Goal: Information Seeking & Learning: Learn about a topic

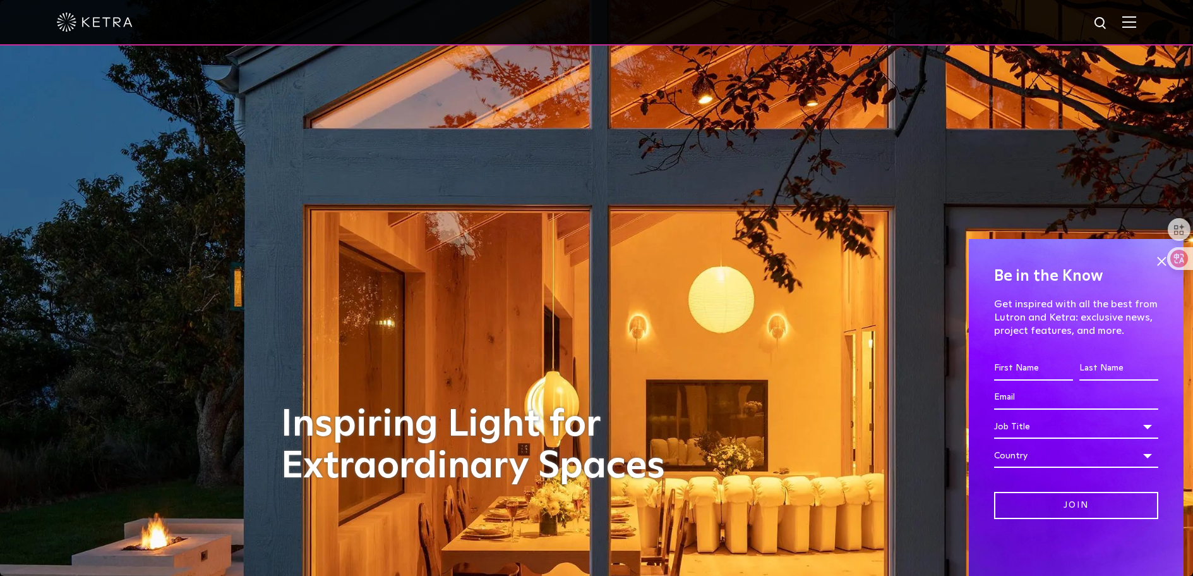
click at [1137, 22] on img at bounding box center [1130, 22] width 14 height 12
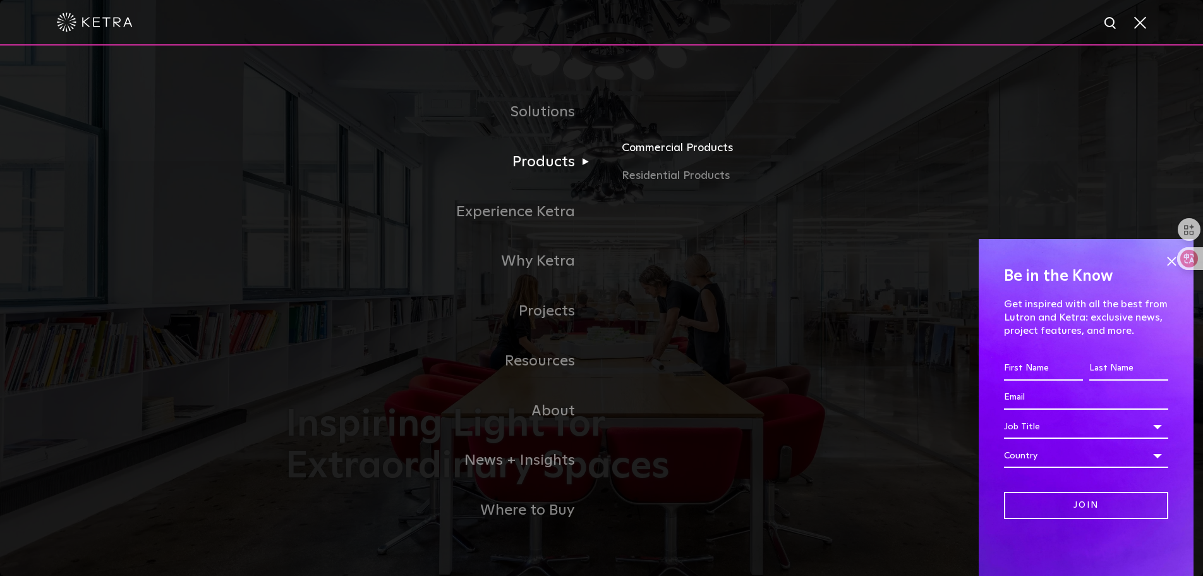
click at [656, 144] on link "Commercial Products" at bounding box center [770, 153] width 296 height 28
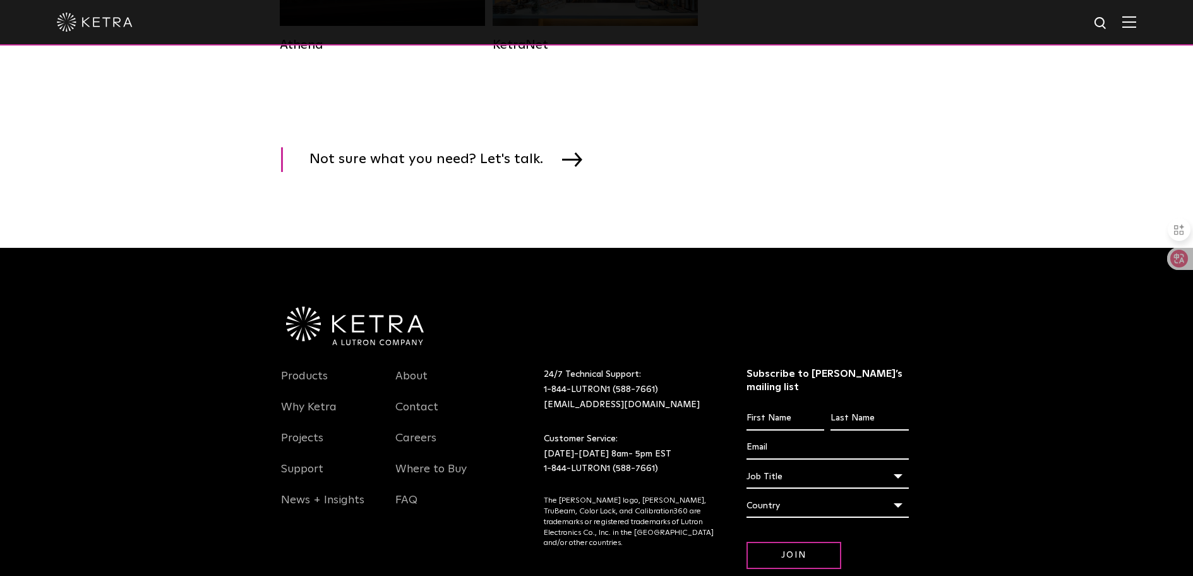
scroll to position [2189, 0]
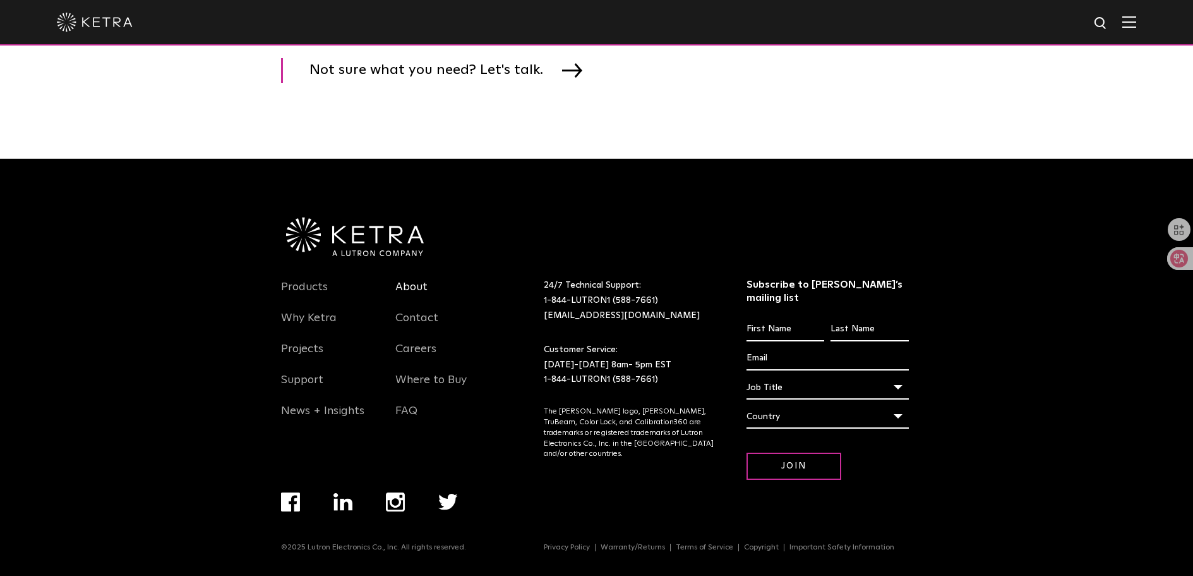
click at [418, 295] on link "About" at bounding box center [411, 294] width 32 height 29
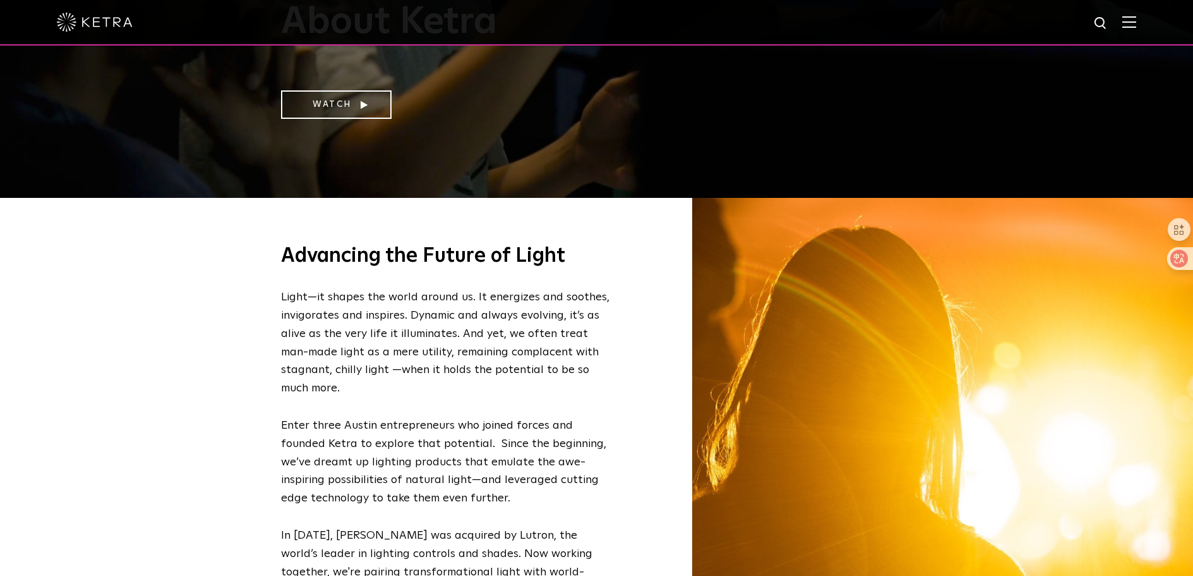
scroll to position [505, 0]
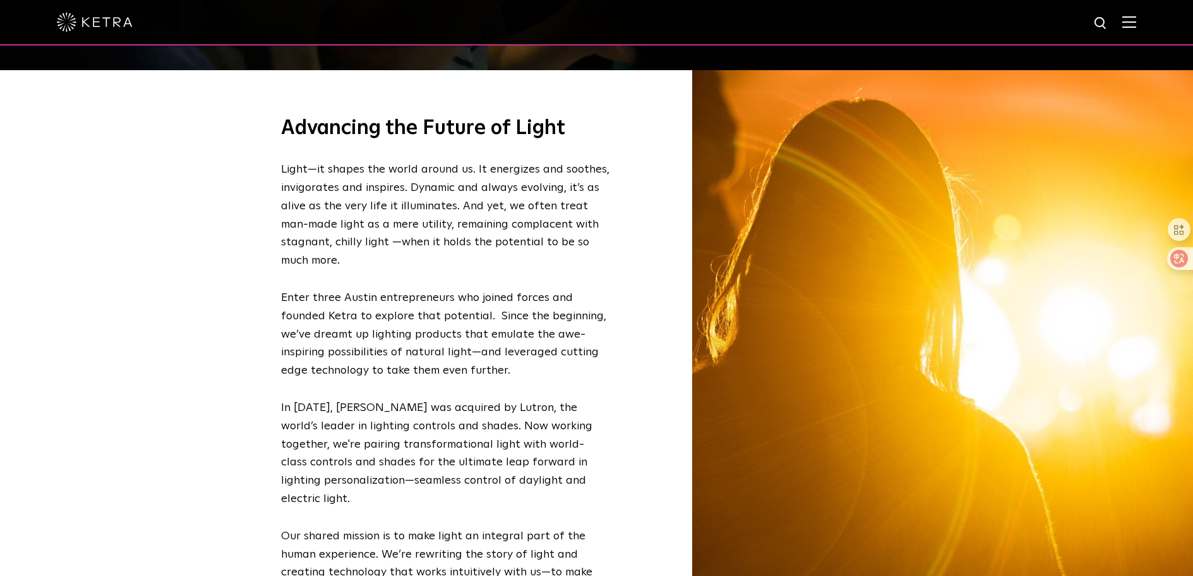
click at [1182, 262] on div at bounding box center [1175, 258] width 34 height 23
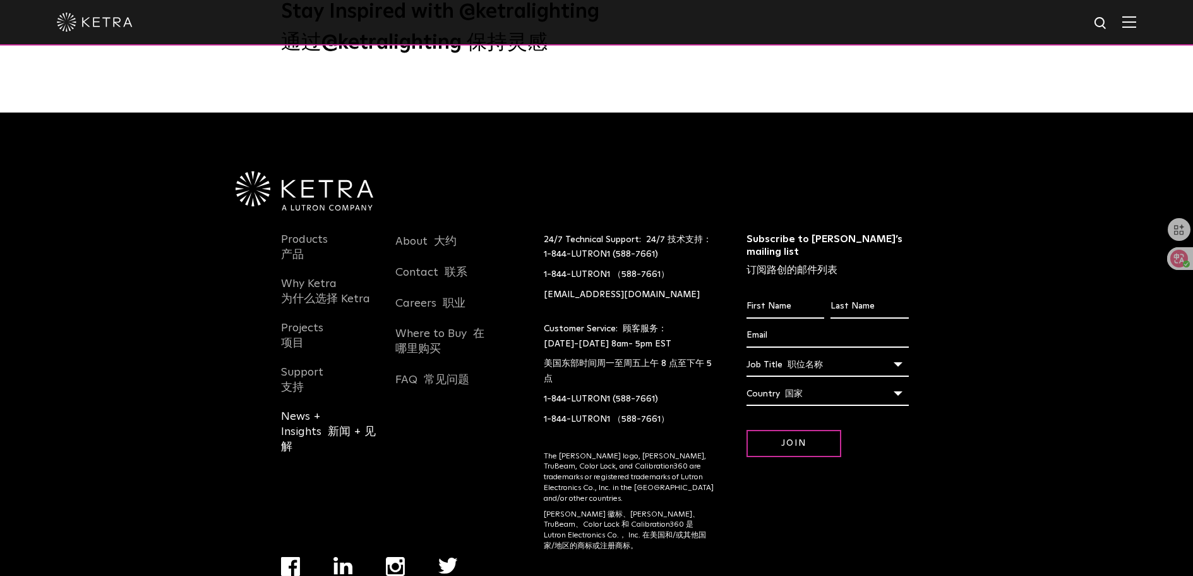
scroll to position [2211, 0]
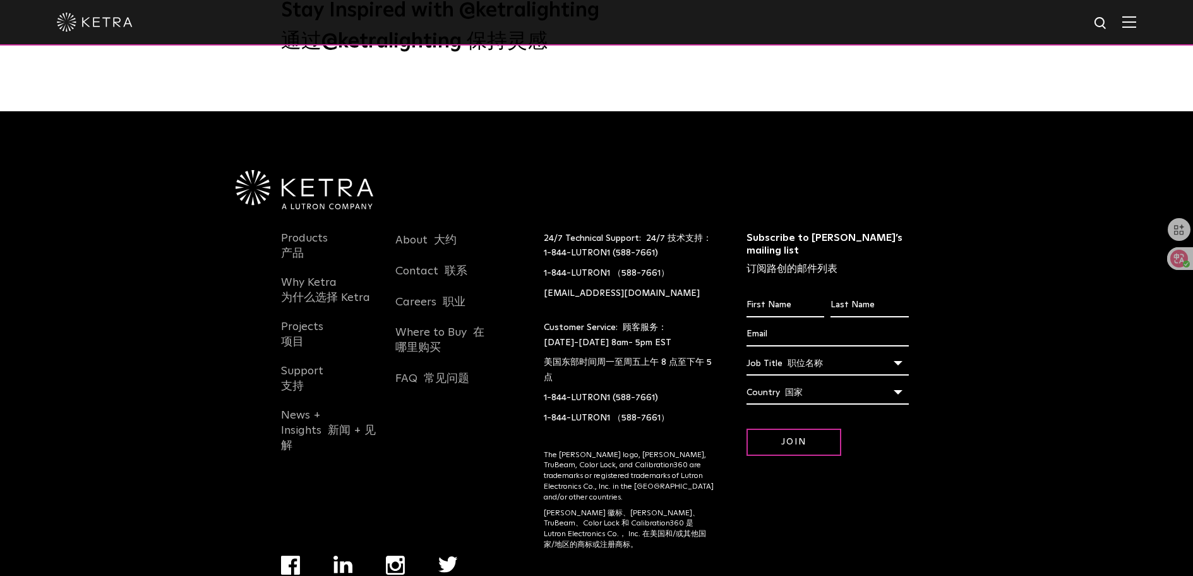
click at [344, 555] on ul "Navigation Menu" at bounding box center [386, 580] width 210 height 51
click at [344, 555] on img "Navigation Menu" at bounding box center [344, 564] width 20 height 18
